Goal: Use online tool/utility: Utilize a website feature to perform a specific function

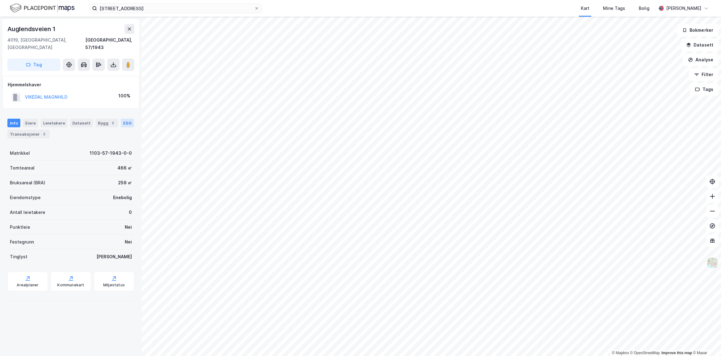
click at [121, 127] on div "ESG" at bounding box center [127, 123] width 13 height 9
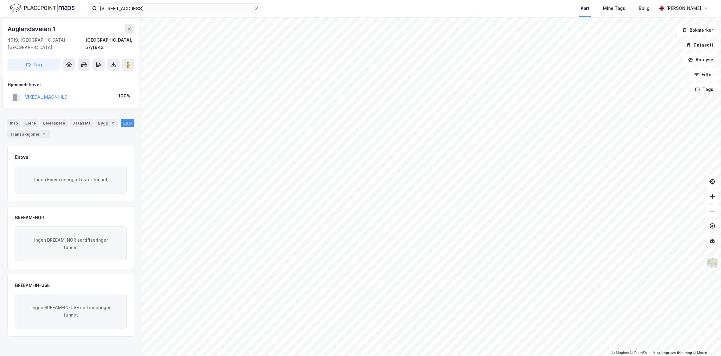
click at [700, 47] on button "Datasett" at bounding box center [700, 45] width 38 height 12
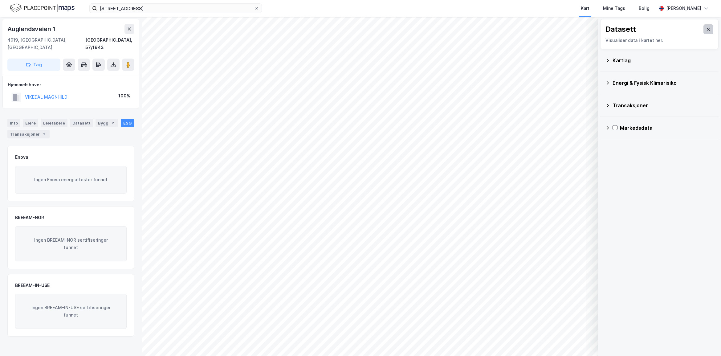
click at [703, 30] on button at bounding box center [708, 29] width 10 height 10
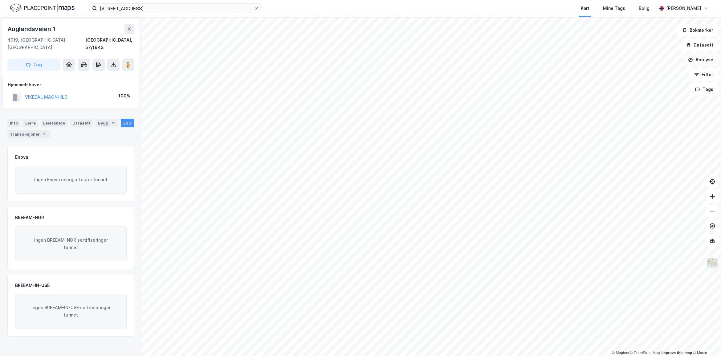
click at [696, 60] on button "Analyse" at bounding box center [701, 60] width 36 height 12
click at [629, 60] on div "Mål avstand" at bounding box center [647, 60] width 54 height 5
click at [696, 60] on button "Analyse" at bounding box center [701, 60] width 36 height 12
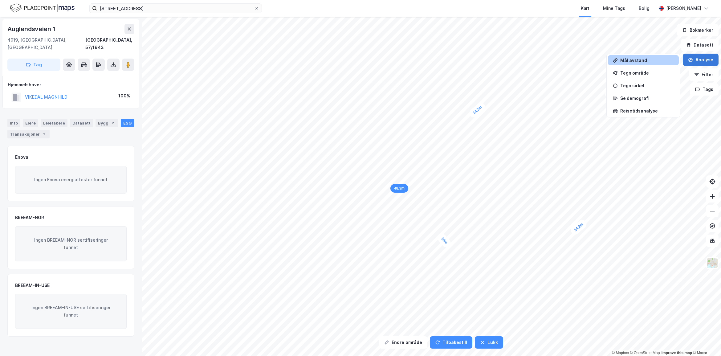
click at [696, 60] on button "Analyse" at bounding box center [701, 60] width 36 height 12
click at [631, 76] on div "Tegn område" at bounding box center [643, 73] width 71 height 10
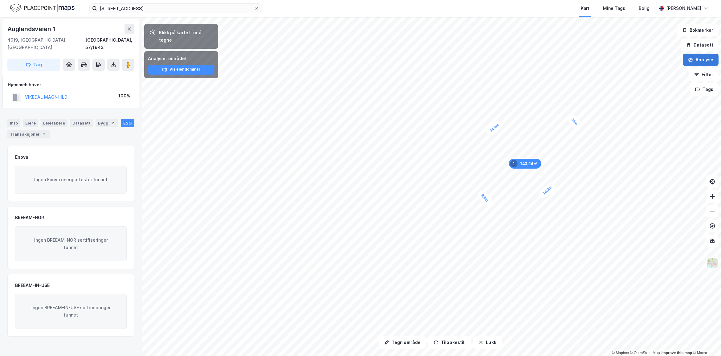
click at [706, 57] on button "Analyse" at bounding box center [701, 60] width 36 height 12
click at [631, 73] on div "Tegn område" at bounding box center [647, 72] width 54 height 5
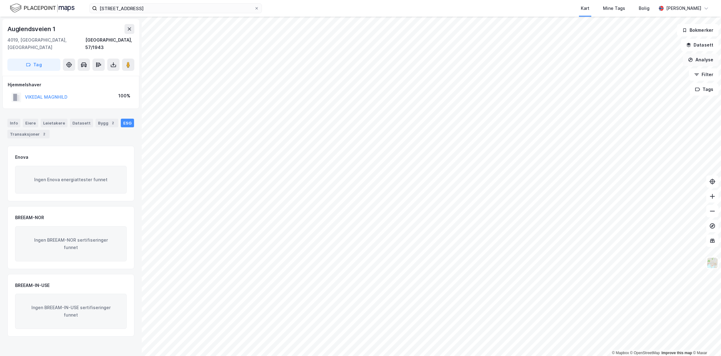
click at [710, 57] on button "Analyse" at bounding box center [701, 60] width 36 height 12
click at [628, 73] on div "Tegn område" at bounding box center [647, 72] width 54 height 5
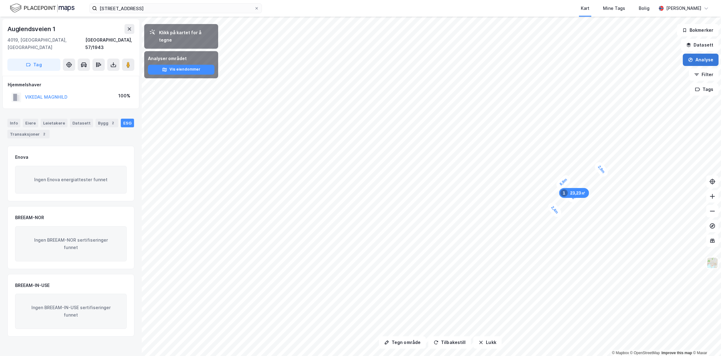
click at [704, 60] on button "Analyse" at bounding box center [701, 60] width 36 height 12
click at [627, 75] on div "Tegn område" at bounding box center [647, 72] width 54 height 5
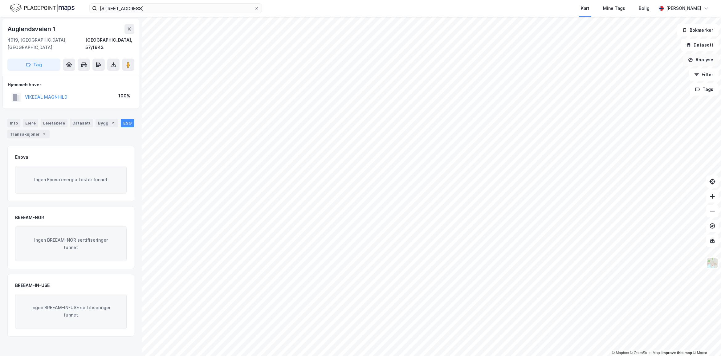
click at [704, 59] on button "Analyse" at bounding box center [701, 60] width 36 height 12
click at [629, 75] on div "Tegn område" at bounding box center [647, 72] width 54 height 5
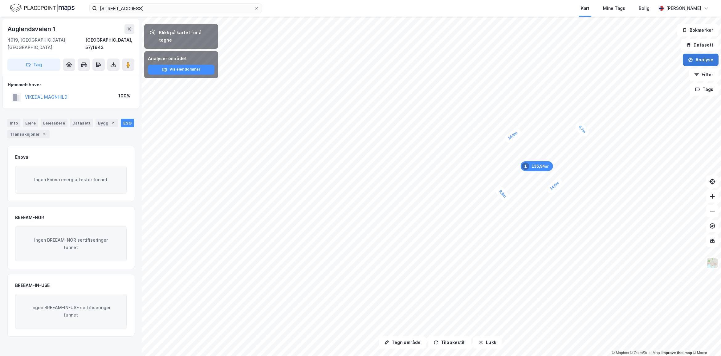
click at [704, 62] on button "Analyse" at bounding box center [701, 60] width 36 height 12
click at [633, 75] on div "Tegn område" at bounding box center [647, 72] width 54 height 5
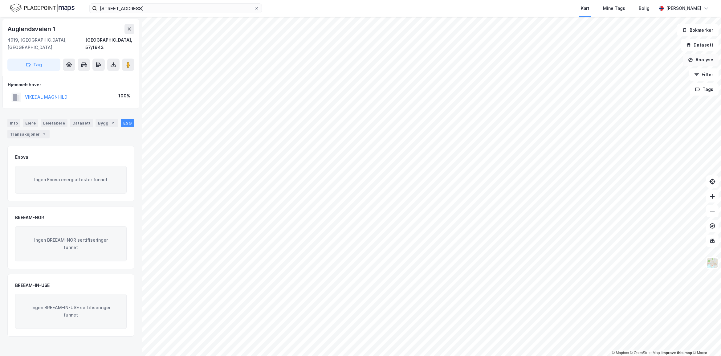
click at [697, 62] on button "Analyse" at bounding box center [701, 60] width 36 height 12
click at [632, 70] on div "Tegn område" at bounding box center [647, 72] width 54 height 5
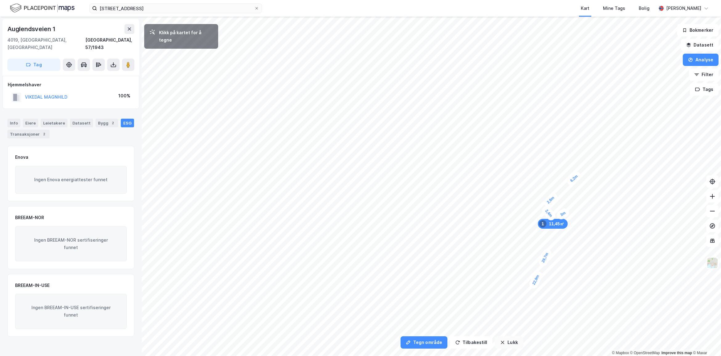
click at [501, 343] on icon "button" at bounding box center [502, 342] width 3 height 3
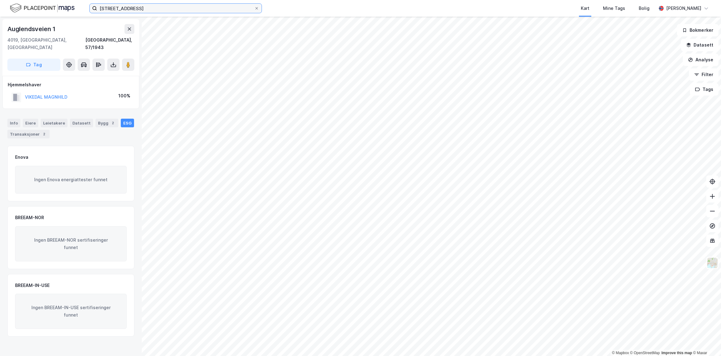
click at [148, 6] on input "[STREET_ADDRESS]" at bounding box center [175, 8] width 157 height 9
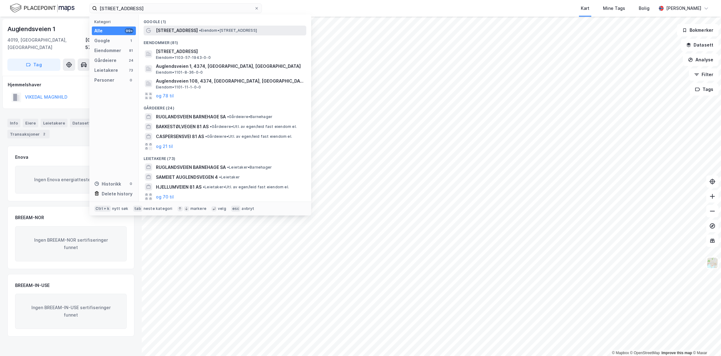
click at [209, 30] on span "• Eiendom • [STREET_ADDRESS]" at bounding box center [228, 30] width 58 height 5
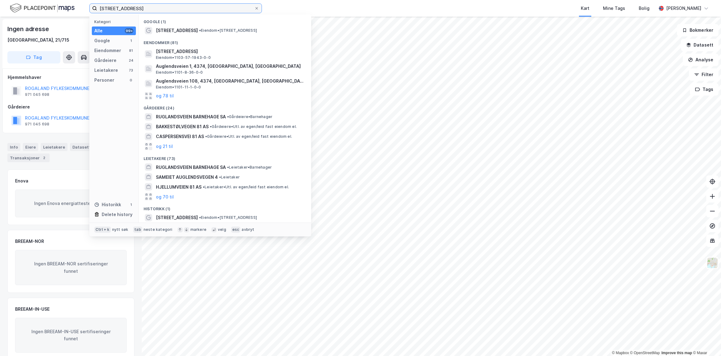
click at [146, 8] on input "[STREET_ADDRESS]" at bounding box center [175, 8] width 157 height 9
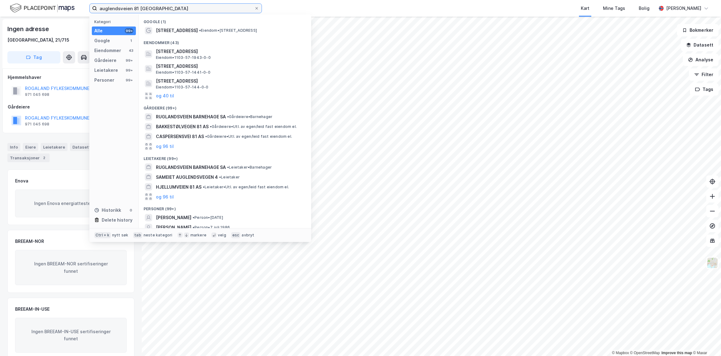
click at [130, 8] on input "auglendsveien 81 [GEOGRAPHIC_DATA]" at bounding box center [175, 8] width 157 height 9
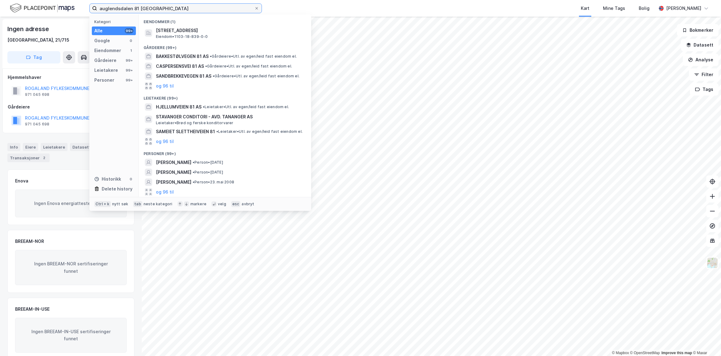
type input "auglendsdalen 81 [GEOGRAPHIC_DATA]"
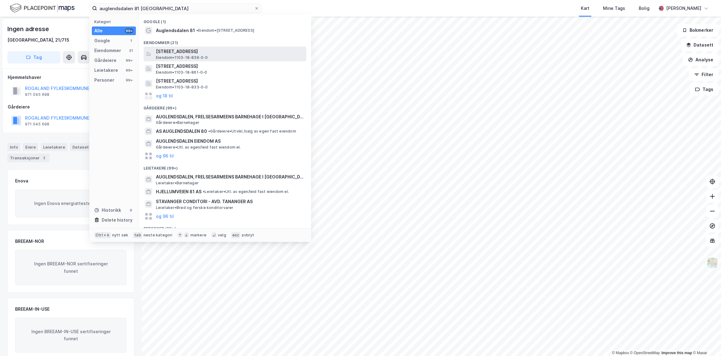
click at [186, 48] on span "[STREET_ADDRESS]" at bounding box center [230, 51] width 148 height 7
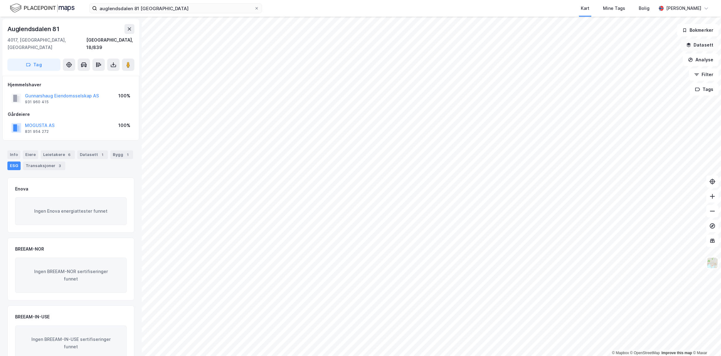
click at [702, 44] on button "Datasett" at bounding box center [700, 45] width 38 height 12
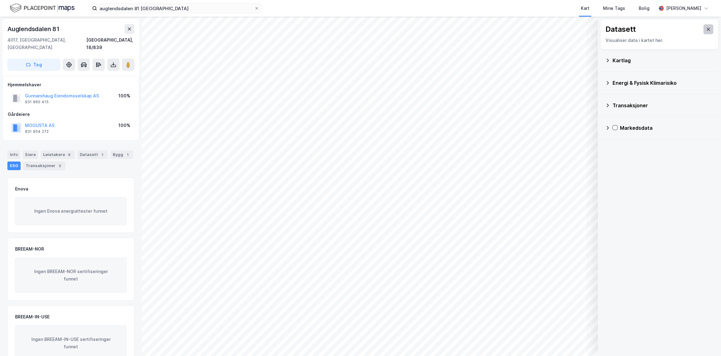
click at [705, 26] on button at bounding box center [708, 29] width 10 height 10
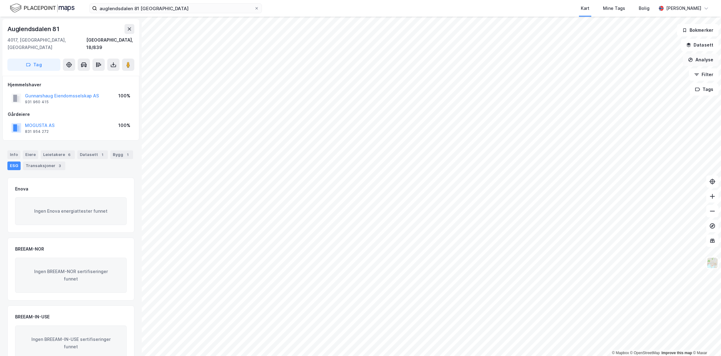
click at [701, 65] on button "Analyse" at bounding box center [701, 60] width 36 height 12
click at [640, 72] on div "Tegn område" at bounding box center [647, 72] width 54 height 5
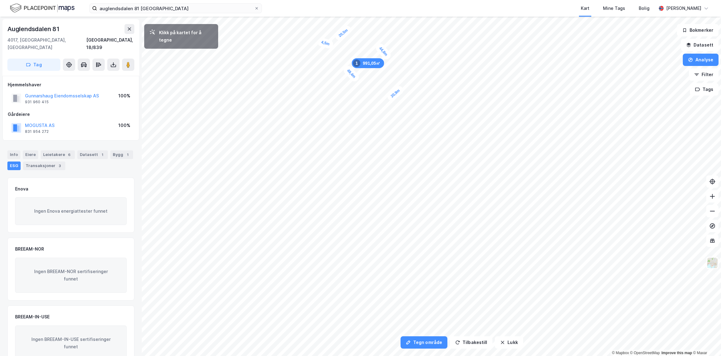
click at [322, 43] on div "4,5m" at bounding box center [325, 43] width 18 height 13
click at [302, 66] on div "5,9m" at bounding box center [302, 61] width 10 height 17
click at [360, 92] on div "5,4m" at bounding box center [358, 88] width 16 height 18
click at [364, 89] on div "2,7m" at bounding box center [362, 91] width 18 height 16
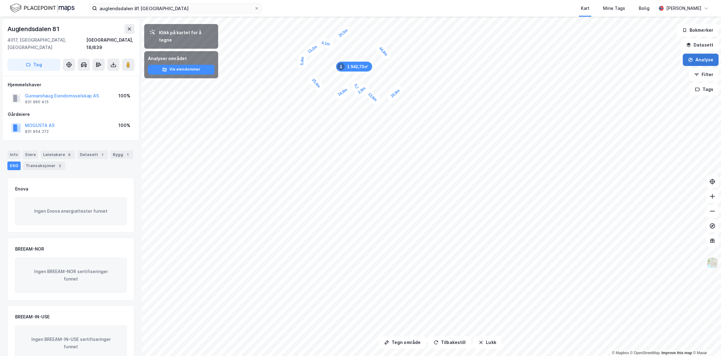
click at [699, 57] on button "Analyse" at bounding box center [701, 60] width 36 height 12
click at [633, 73] on div "Tegn område" at bounding box center [647, 72] width 54 height 5
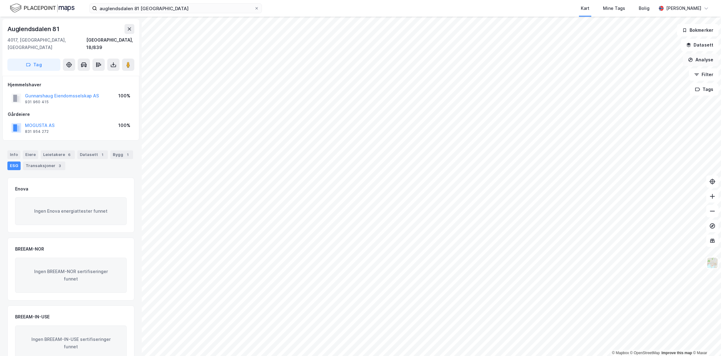
click at [697, 65] on button "Analyse" at bounding box center [701, 60] width 36 height 12
click at [644, 75] on div "Tegn område" at bounding box center [647, 72] width 54 height 5
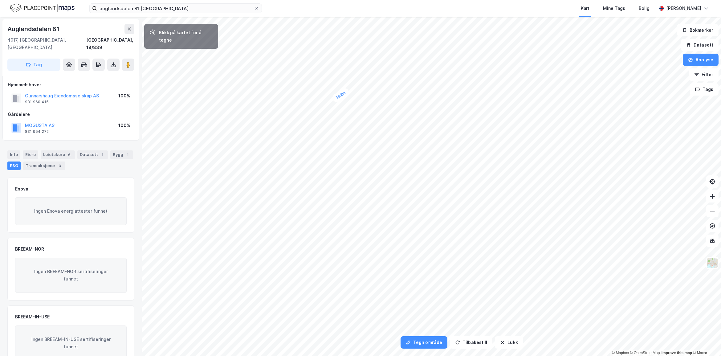
click at [347, 90] on div "10,2m" at bounding box center [341, 95] width 20 height 17
